Goal: Transaction & Acquisition: Download file/media

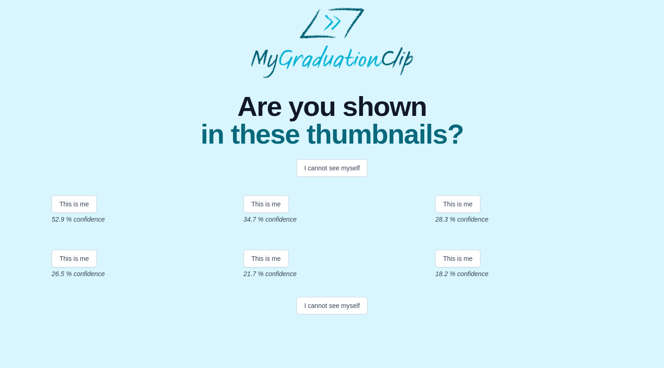
scroll to position [108, 0]
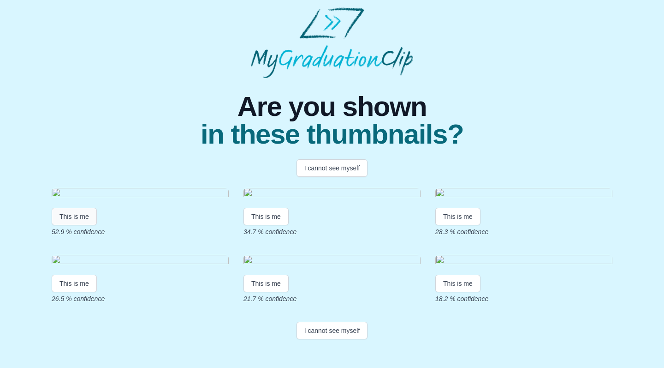
click at [71, 208] on button "This is me" at bounding box center [74, 217] width 45 height 18
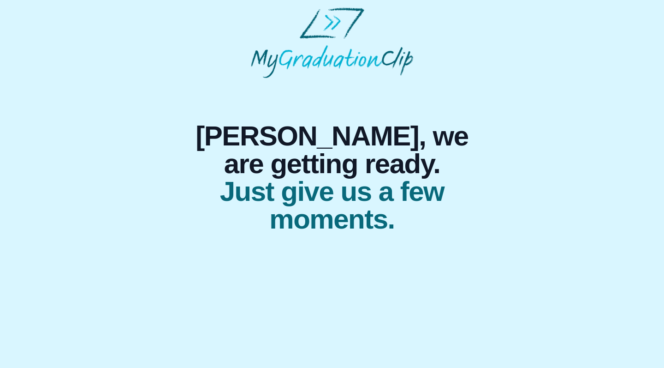
scroll to position [0, 0]
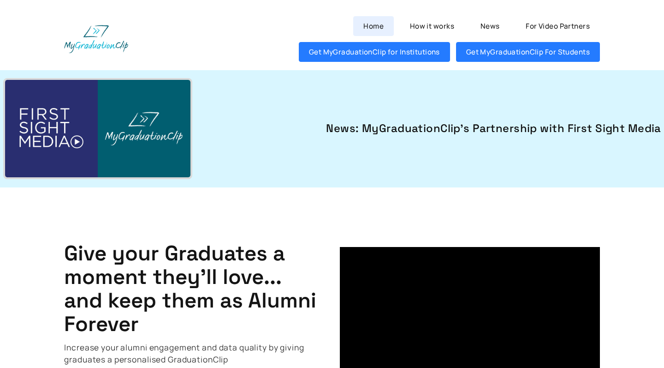
click at [384, 23] on link "Home" at bounding box center [373, 26] width 40 height 20
click at [379, 24] on link "Home" at bounding box center [373, 26] width 40 height 20
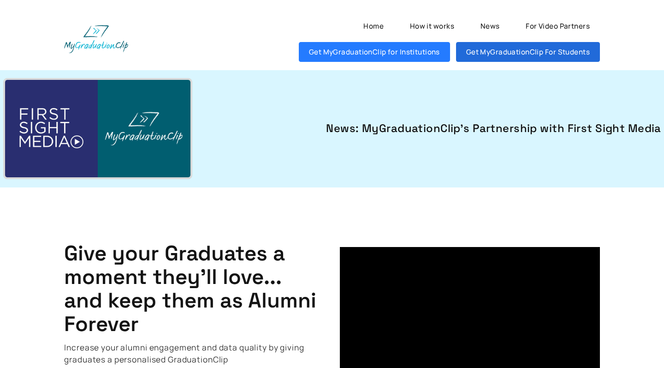
click at [522, 59] on link "Get MyGraduationClip For Students" at bounding box center [528, 52] width 144 height 20
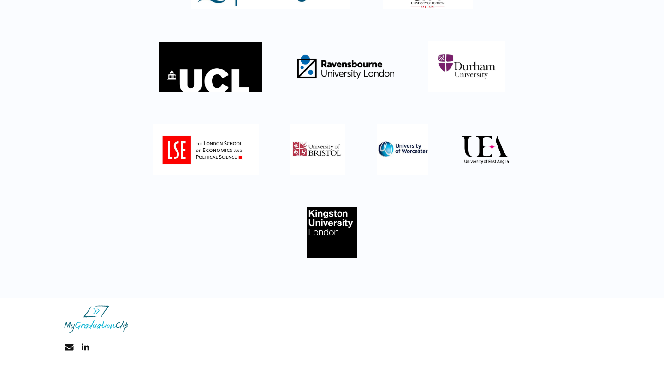
scroll to position [182, 0]
click at [106, 317] on img at bounding box center [96, 319] width 64 height 28
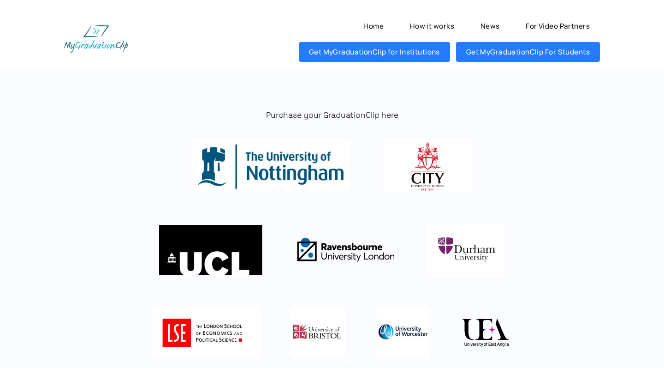
scroll to position [0, 0]
click at [436, 26] on link "How it works" at bounding box center [432, 26] width 65 height 20
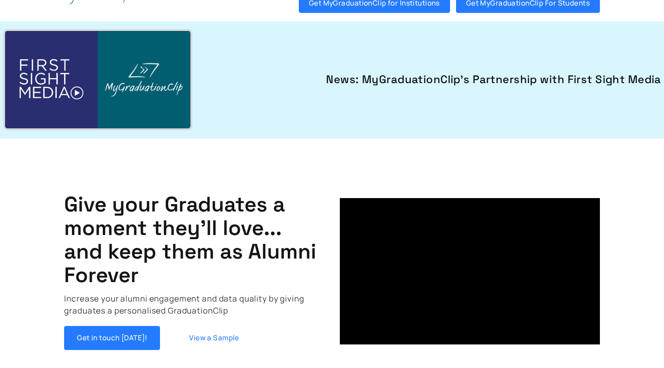
scroll to position [49, 0]
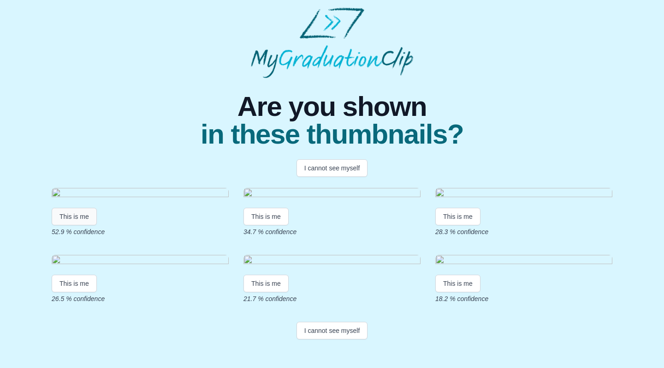
click at [59, 225] on button "This is me" at bounding box center [74, 217] width 45 height 18
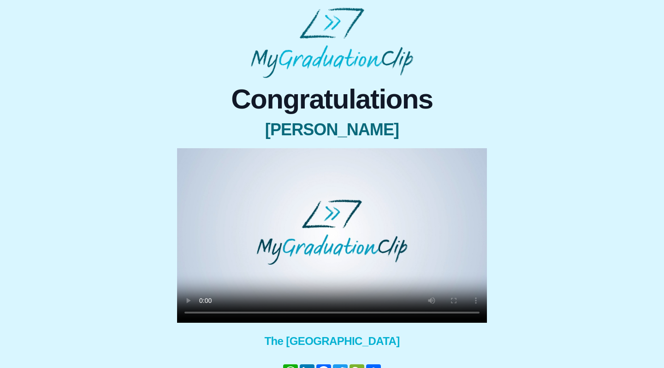
click at [202, 313] on video at bounding box center [332, 235] width 310 height 174
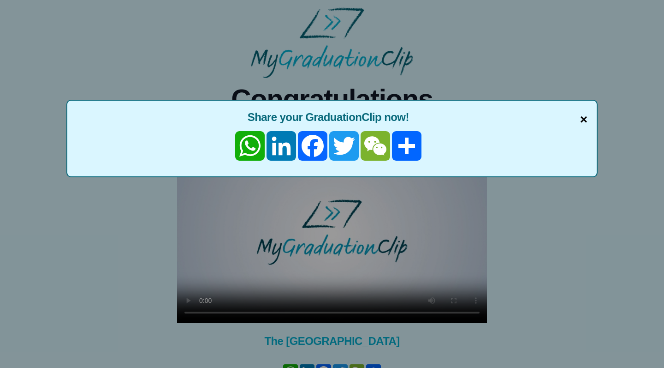
click at [584, 117] on span "×" at bounding box center [583, 119] width 7 height 19
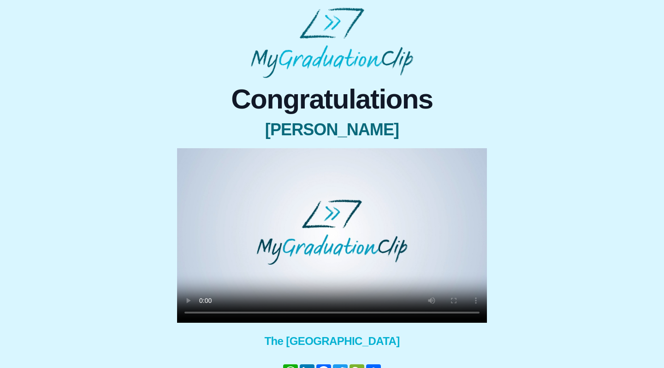
click at [339, 312] on video at bounding box center [332, 235] width 310 height 174
click at [203, 313] on video at bounding box center [332, 235] width 310 height 174
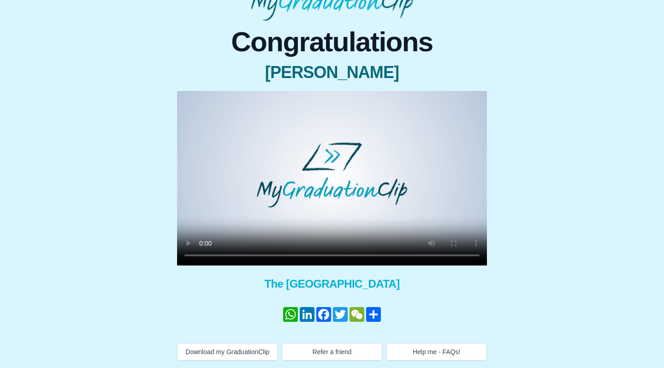
scroll to position [66, 0]
click at [215, 347] on button "Download my GraduationClip" at bounding box center [227, 352] width 101 height 18
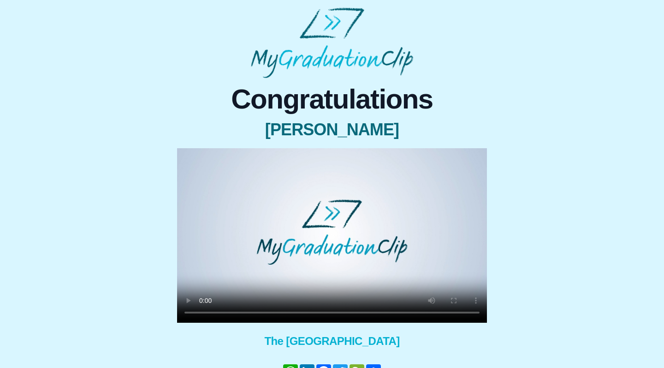
scroll to position [0, 0]
click at [206, 312] on video at bounding box center [332, 235] width 310 height 174
click at [206, 314] on video at bounding box center [332, 235] width 310 height 174
click at [202, 311] on video at bounding box center [332, 235] width 310 height 174
